Goal: Task Accomplishment & Management: Use online tool/utility

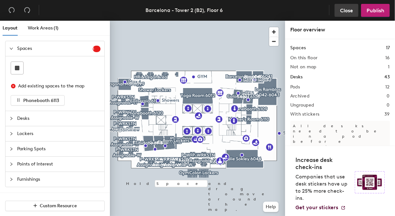
click at [347, 10] on span "Close" at bounding box center [346, 10] width 13 height 6
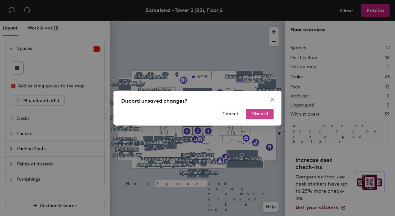
click at [254, 115] on span "Discard" at bounding box center [259, 113] width 17 height 5
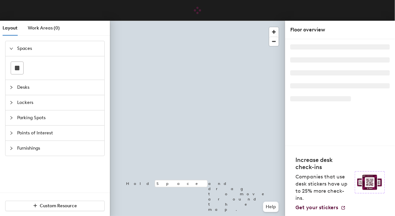
click at [17, 88] on span "Desks" at bounding box center [58, 87] width 83 height 15
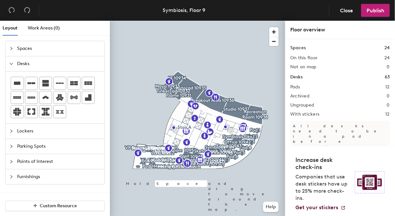
click at [11, 49] on icon "collapsed" at bounding box center [11, 48] width 2 height 3
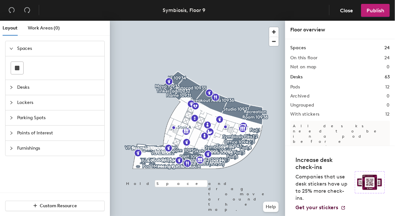
click at [11, 49] on icon "expanded" at bounding box center [11, 48] width 3 height 2
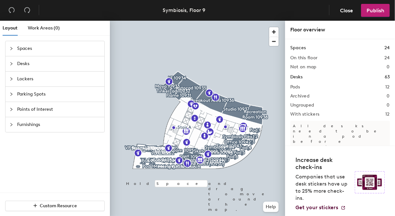
click at [12, 64] on icon "collapsed" at bounding box center [11, 64] width 4 height 4
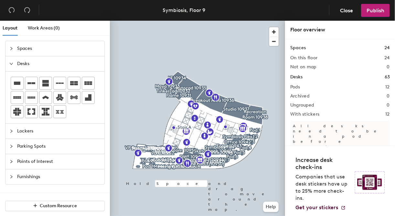
click at [13, 64] on icon "expanded" at bounding box center [11, 64] width 4 height 4
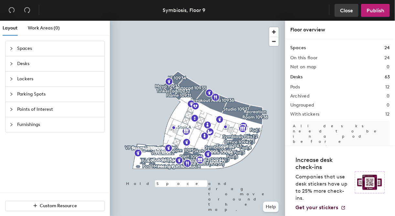
click at [342, 11] on span "Close" at bounding box center [346, 10] width 13 height 6
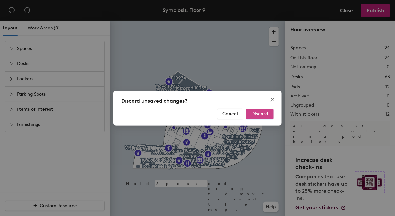
click at [266, 113] on span "Discard" at bounding box center [259, 113] width 17 height 5
